Goal: Find contact information: Find contact information

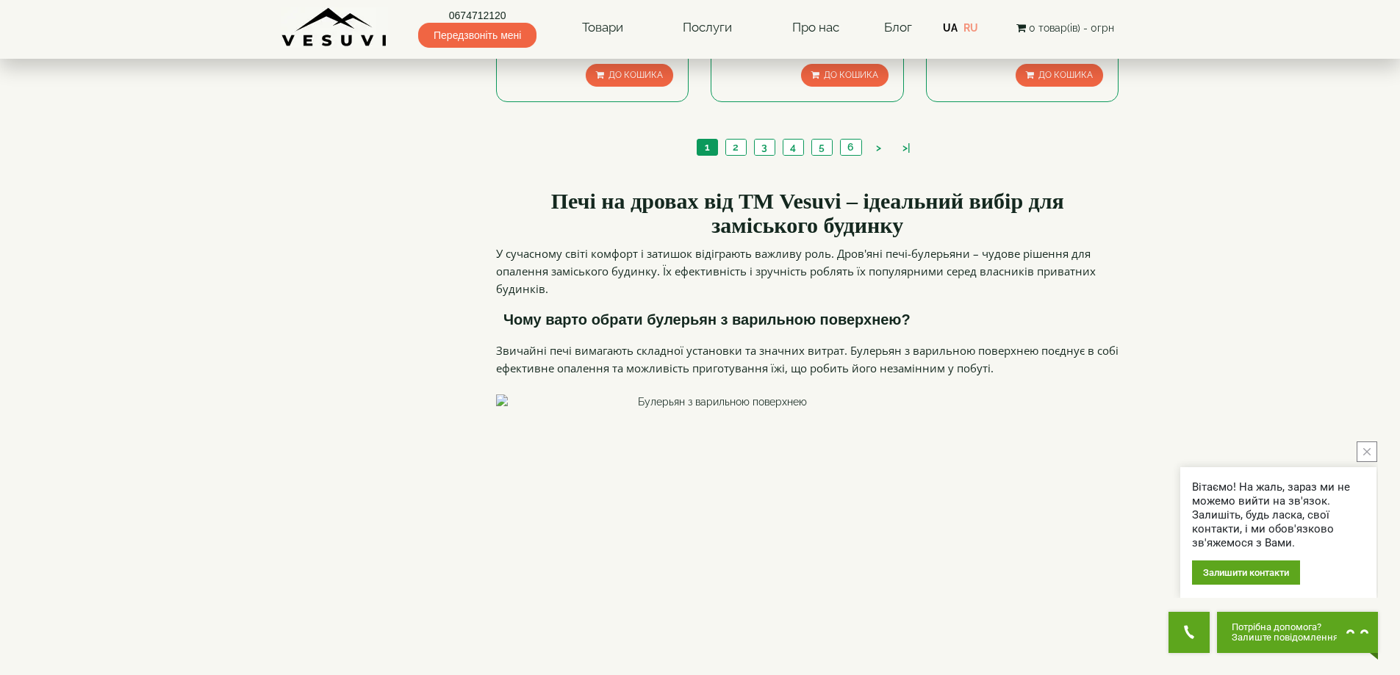
scroll to position [1984, 0]
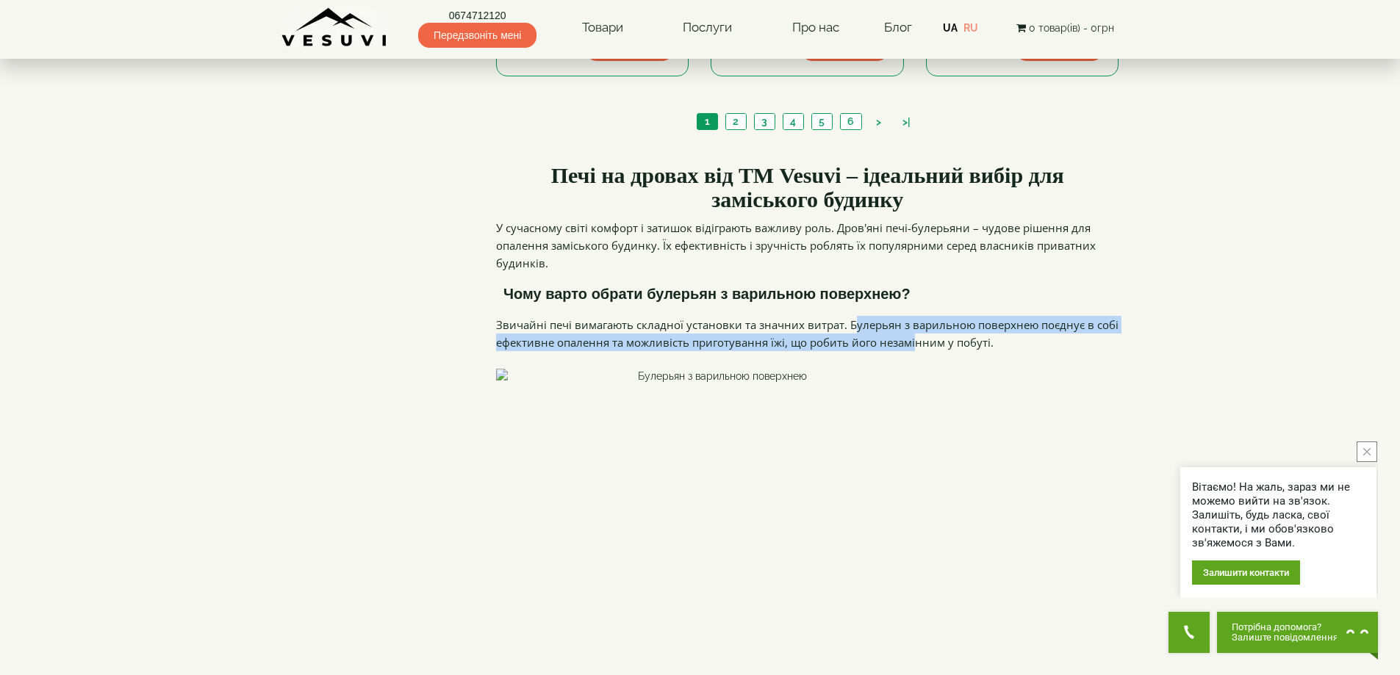
drag, startPoint x: 852, startPoint y: 211, endPoint x: 907, endPoint y: 222, distance: 56.2
click at [907, 316] on p "Звичайні печі вимагають складної установки та значних витрат. Булерьян з вариль…" at bounding box center [807, 333] width 623 height 35
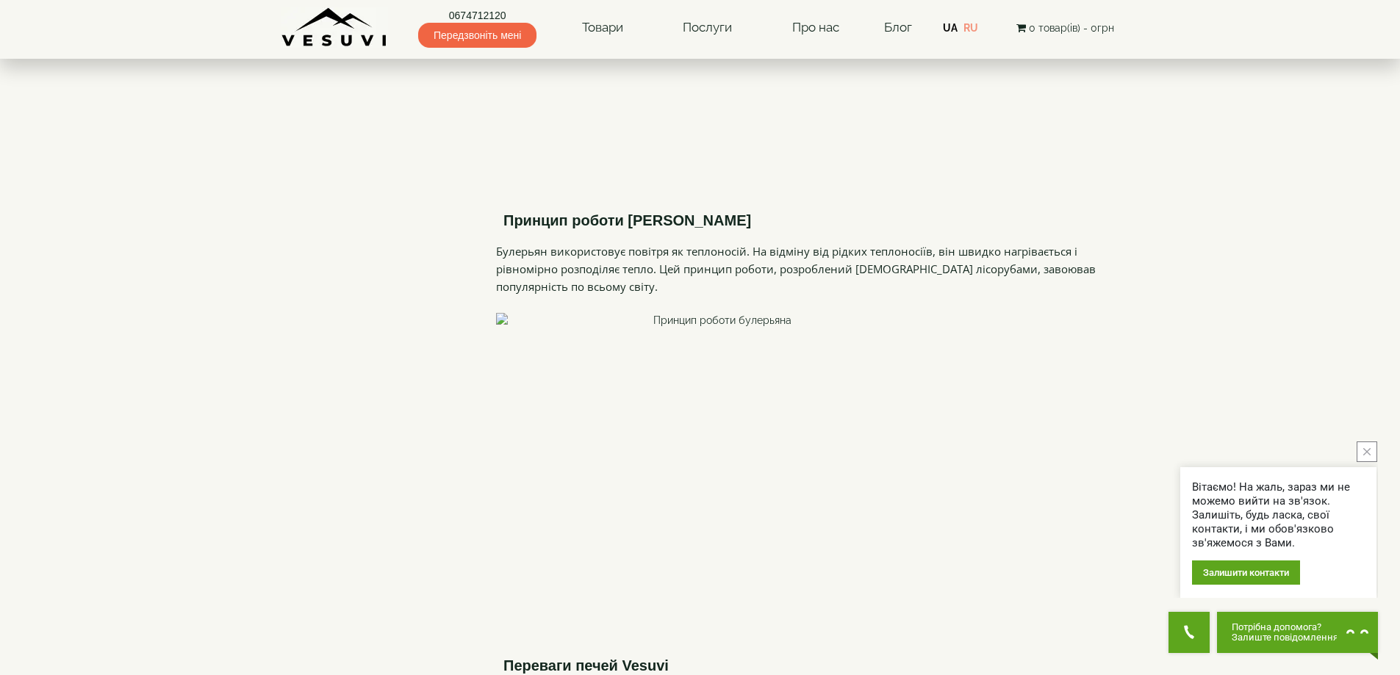
scroll to position [2498, 0]
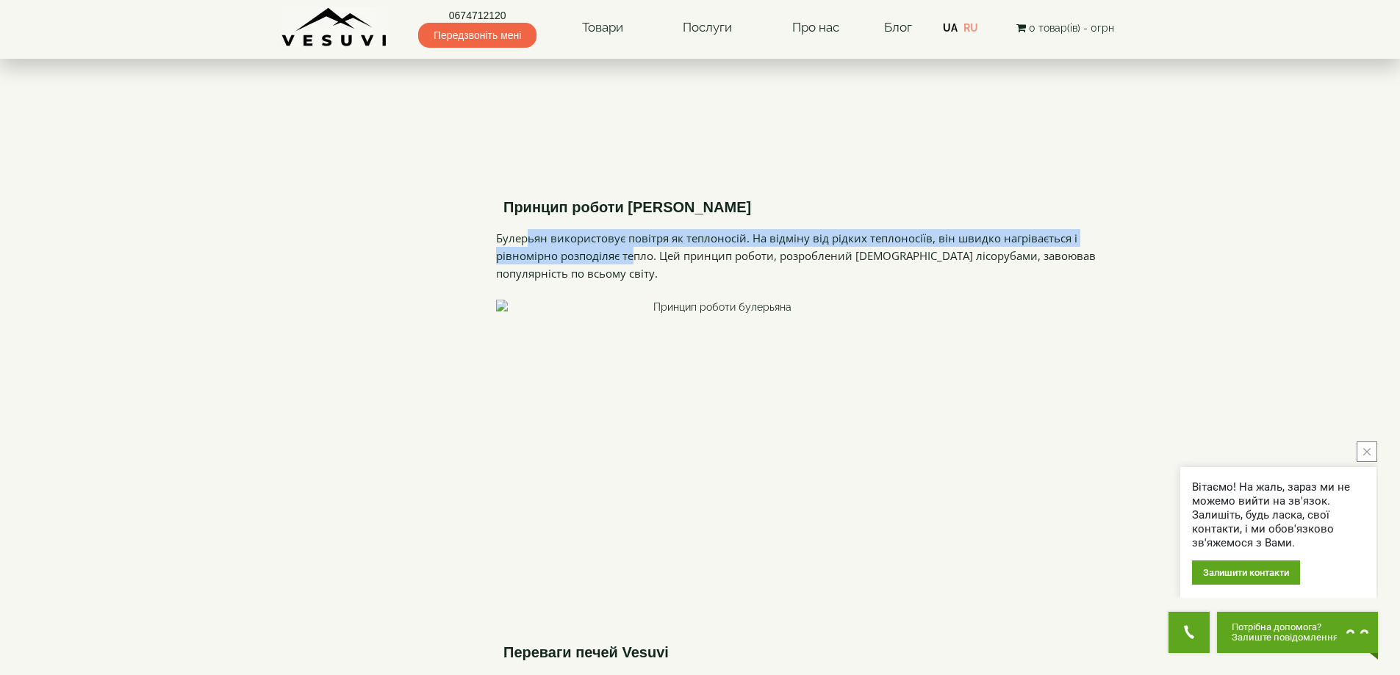
drag, startPoint x: 528, startPoint y: 179, endPoint x: 630, endPoint y: 195, distance: 103.4
click at [630, 229] on p "Булерьян використовує повітря як теплоносій. На відміну від рідких теплоносіїв,…" at bounding box center [807, 255] width 623 height 53
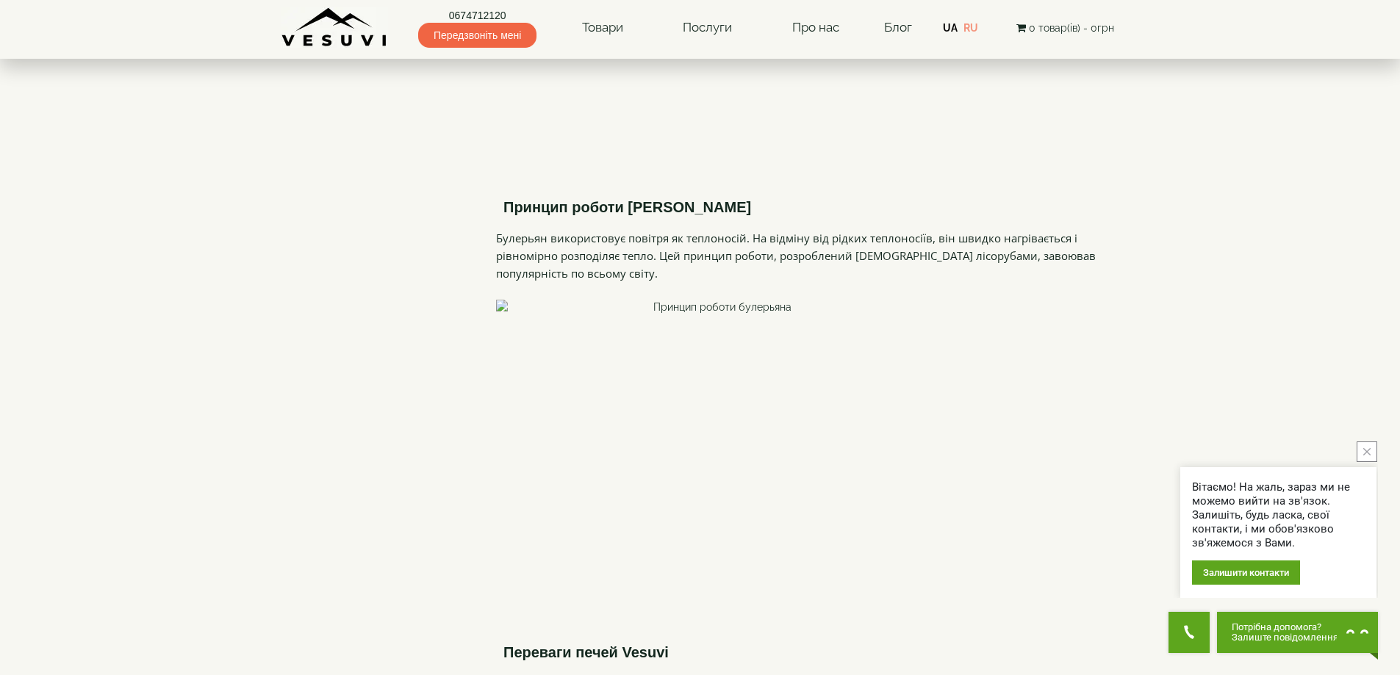
click at [709, 229] on p "Булерьян використовує повітря як теплоносій. На відміну від рідких теплоносіїв,…" at bounding box center [807, 255] width 623 height 53
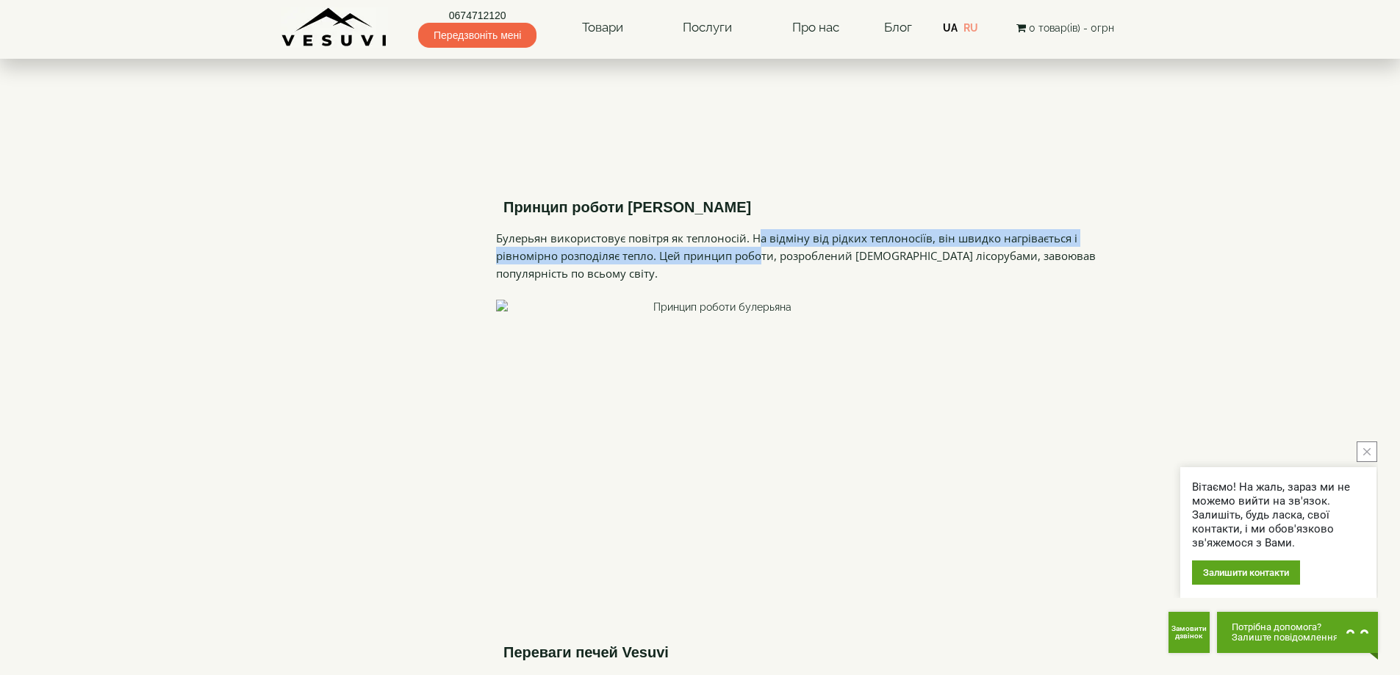
drag, startPoint x: 750, startPoint y: 180, endPoint x: 751, endPoint y: 190, distance: 9.6
click at [751, 229] on p "Булерьян використовує повітря як теплоносій. На відміну від рідких теплоносіїв,…" at bounding box center [807, 255] width 623 height 53
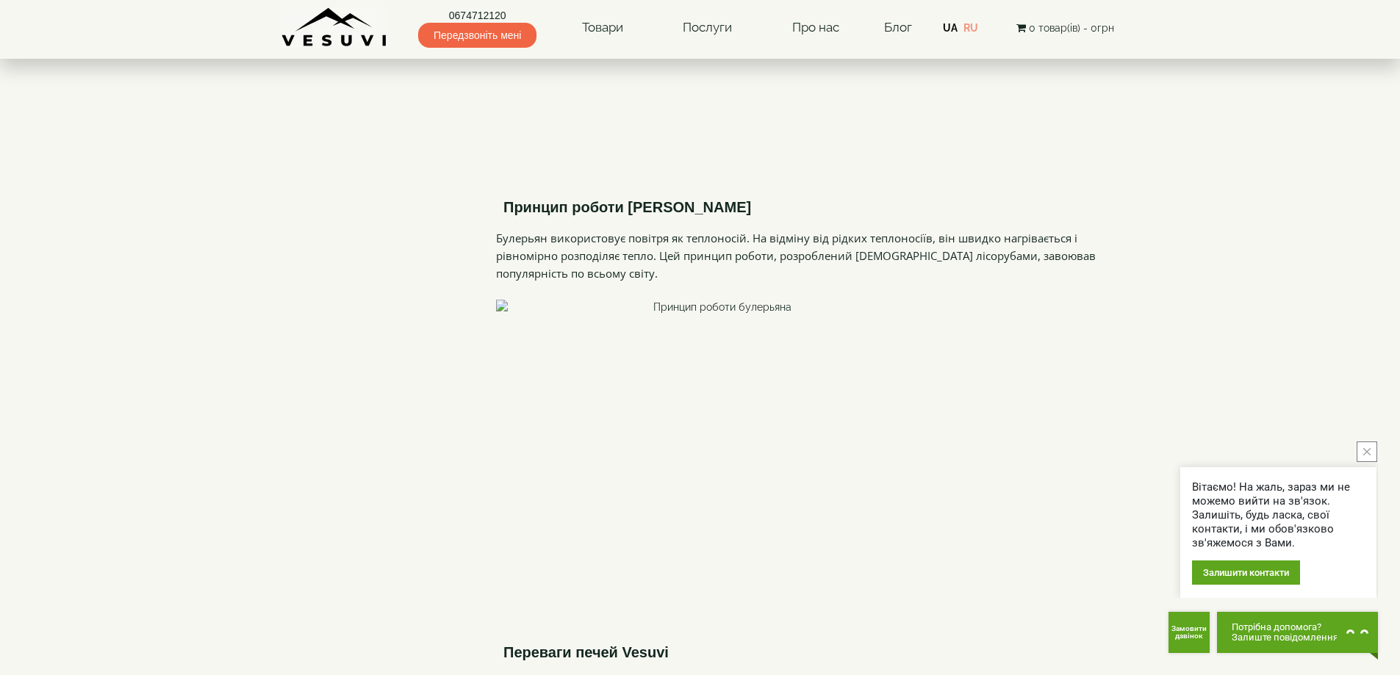
click at [621, 229] on p "Булерьян використовує повітря як теплоносій. На відміну від рідких теплоносіїв,…" at bounding box center [807, 255] width 623 height 53
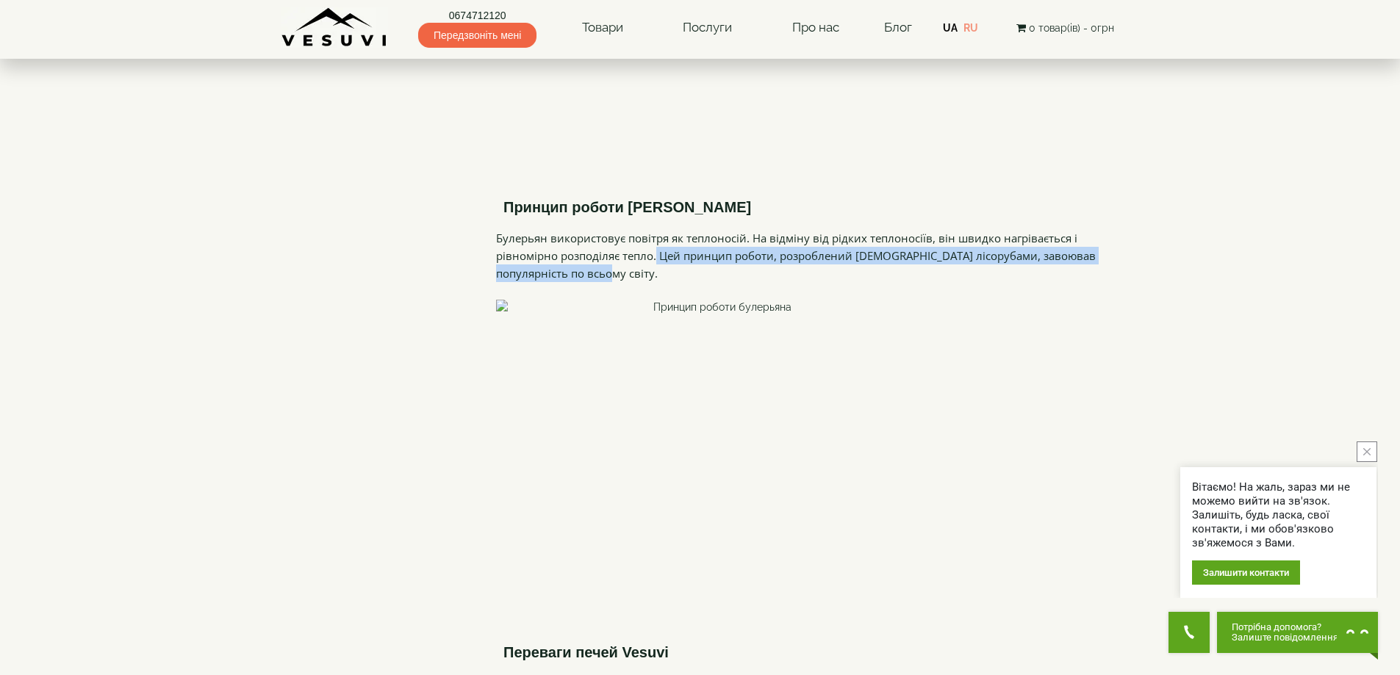
drag, startPoint x: 652, startPoint y: 195, endPoint x: 642, endPoint y: 208, distance: 16.2
click at [642, 229] on p "Булерьян використовує повітря як теплоносій. На відміну від рідких теплоносіїв,…" at bounding box center [807, 255] width 623 height 53
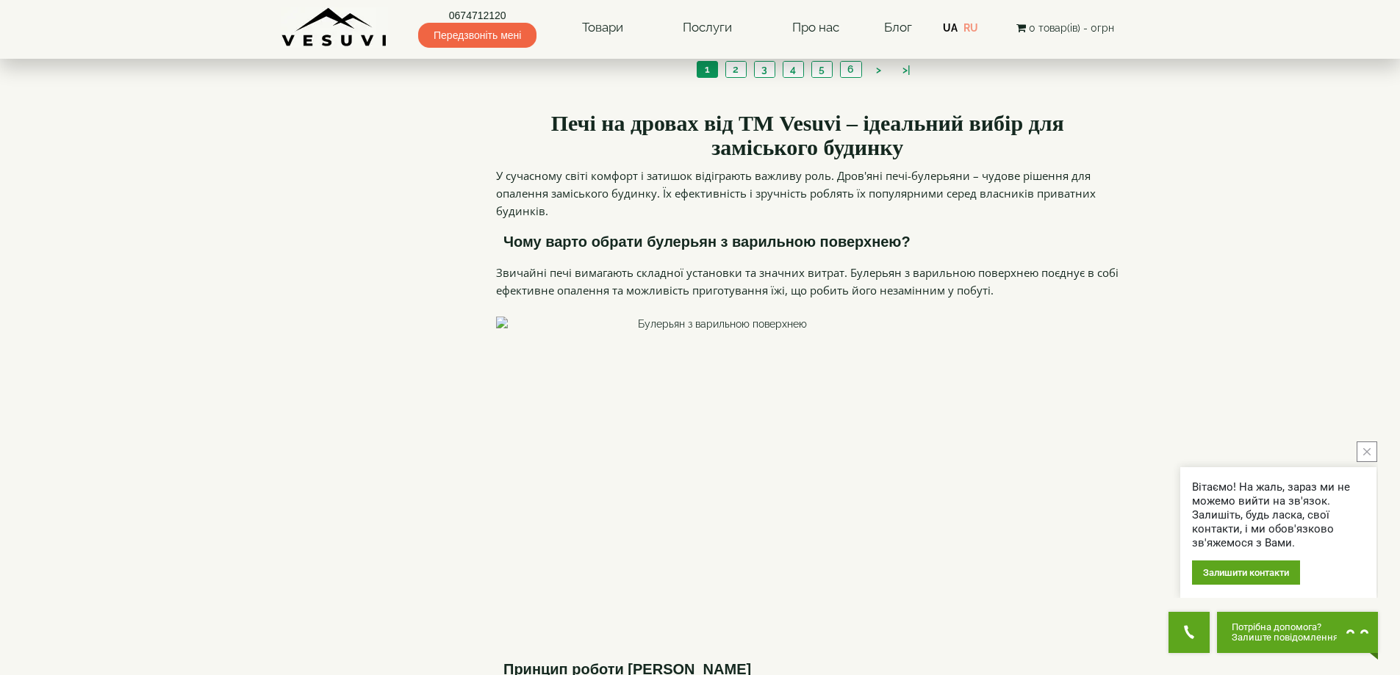
scroll to position [1836, 0]
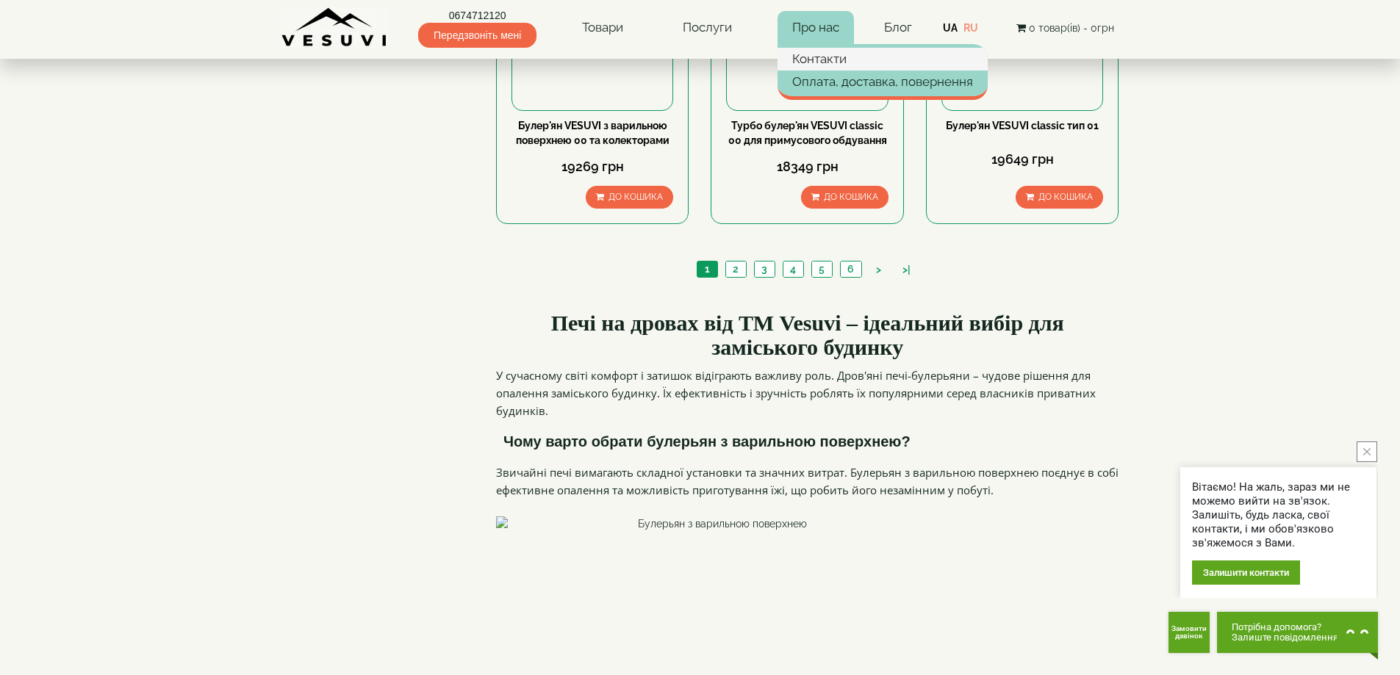
click at [827, 52] on link "Контакти" at bounding box center [882, 59] width 210 height 22
